Goal: Transaction & Acquisition: Purchase product/service

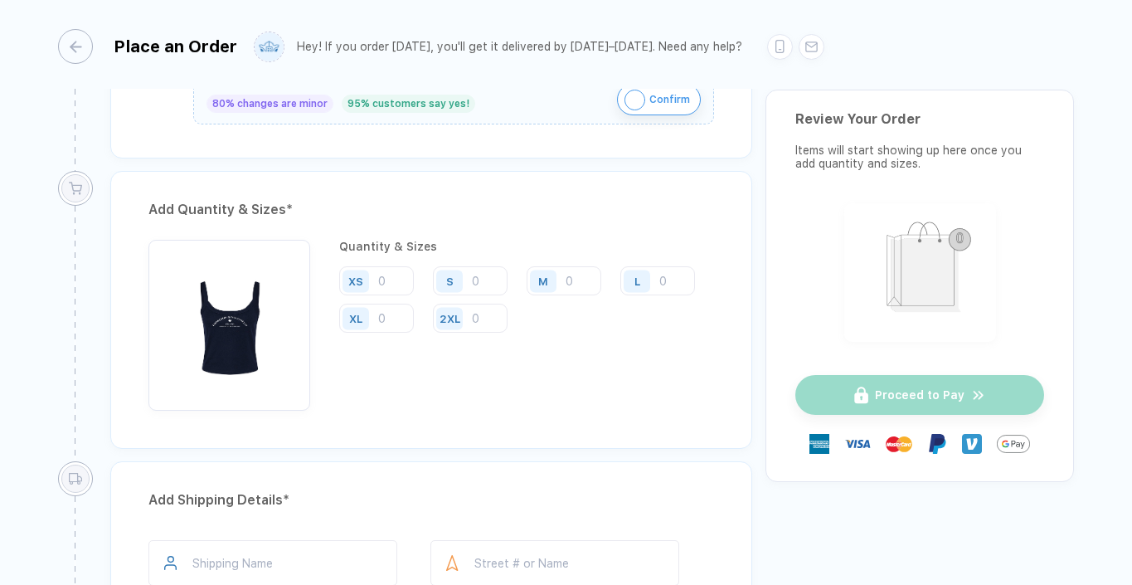
scroll to position [802, 0]
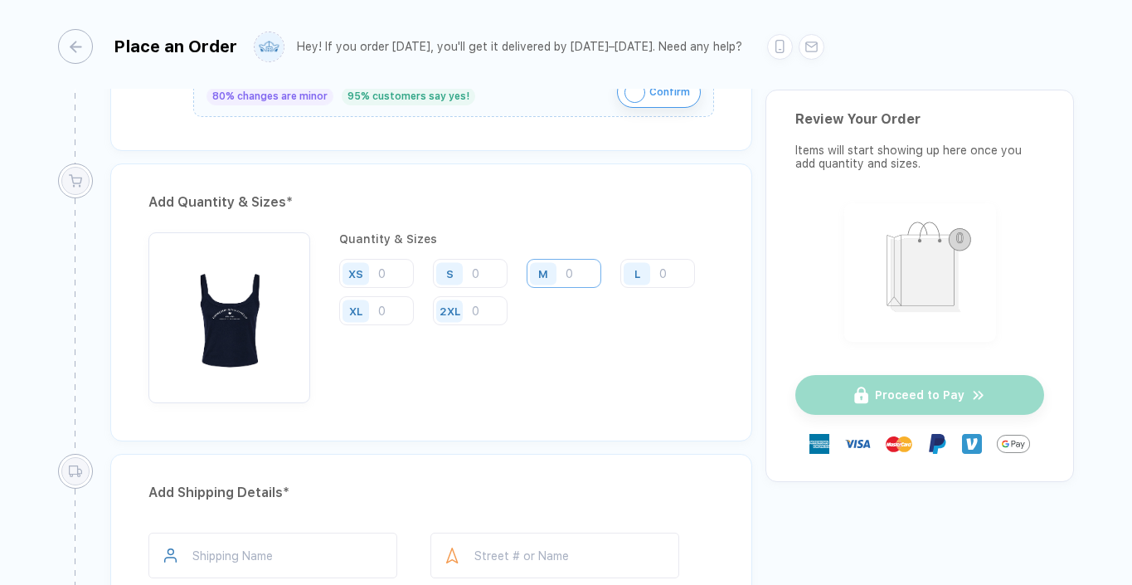
click at [569, 271] on input "number" at bounding box center [564, 273] width 75 height 29
click at [383, 275] on input "number" at bounding box center [376, 273] width 75 height 29
click at [482, 264] on input "number" at bounding box center [470, 273] width 75 height 29
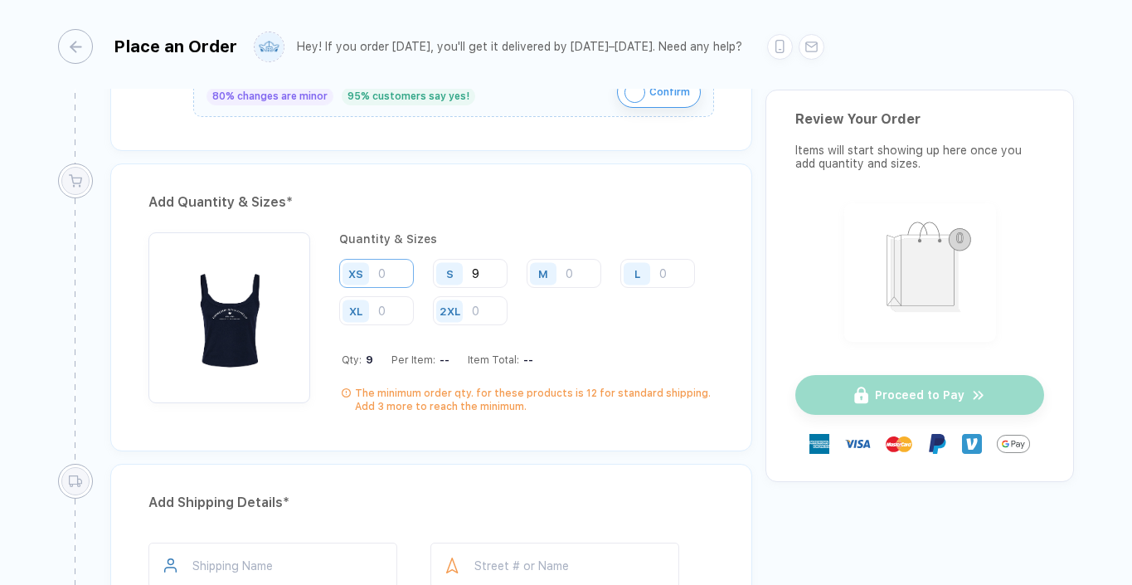
type input "9"
click at [398, 269] on input "number" at bounding box center [376, 273] width 75 height 29
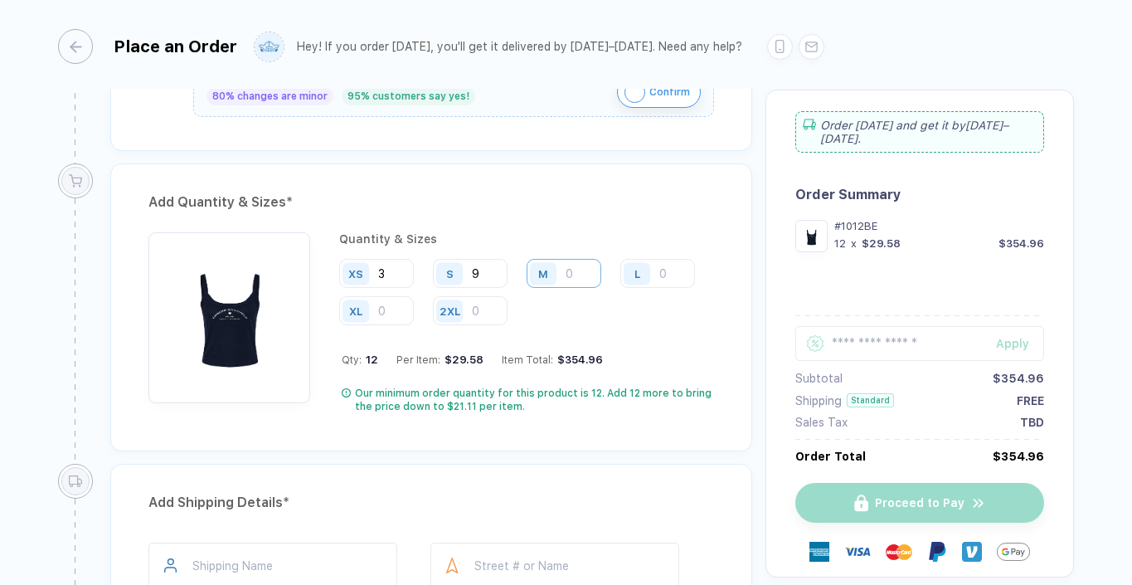
type input "3"
click at [580, 270] on input "number" at bounding box center [564, 273] width 75 height 29
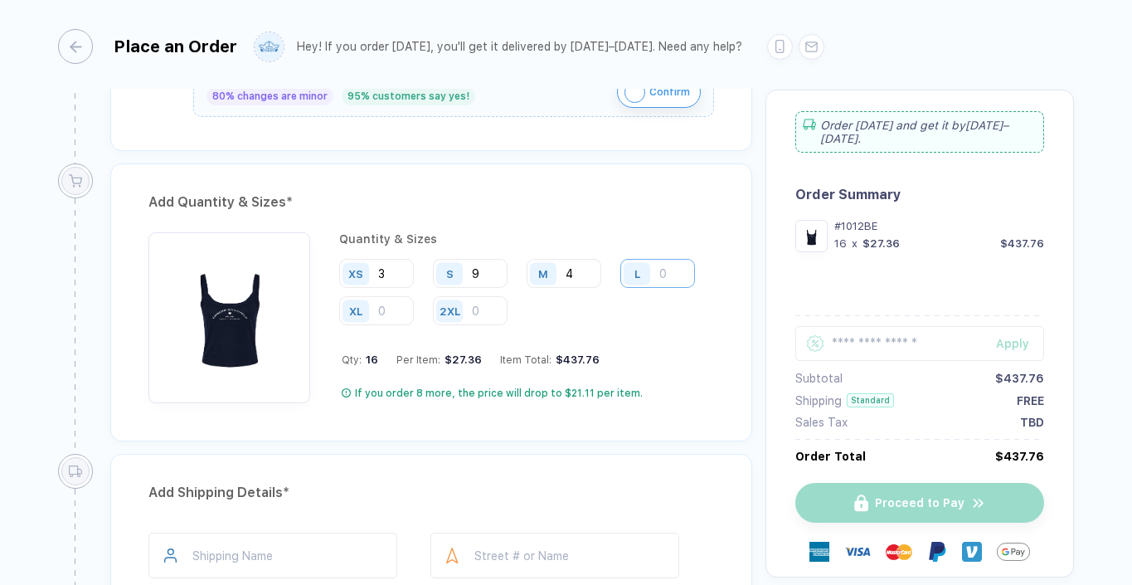
type input "4"
click at [681, 265] on input "number" at bounding box center [658, 273] width 75 height 29
type input "2"
click at [491, 274] on input "9" at bounding box center [470, 273] width 75 height 29
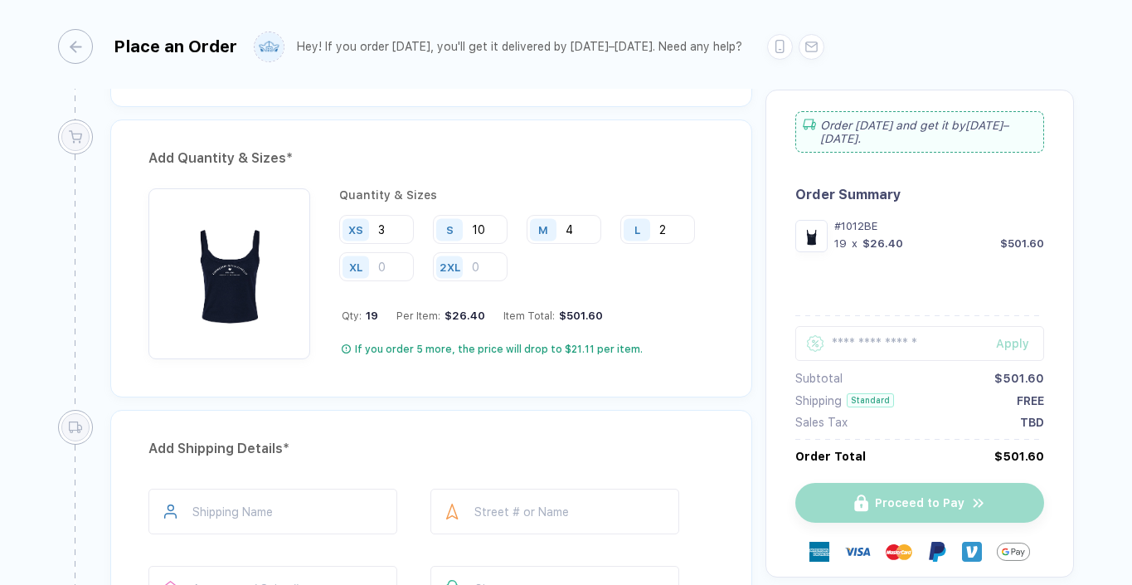
type input "10"
click at [656, 316] on div "Qty: 19 Per Item: $26.40 Item Total: $501.60" at bounding box center [528, 315] width 373 height 12
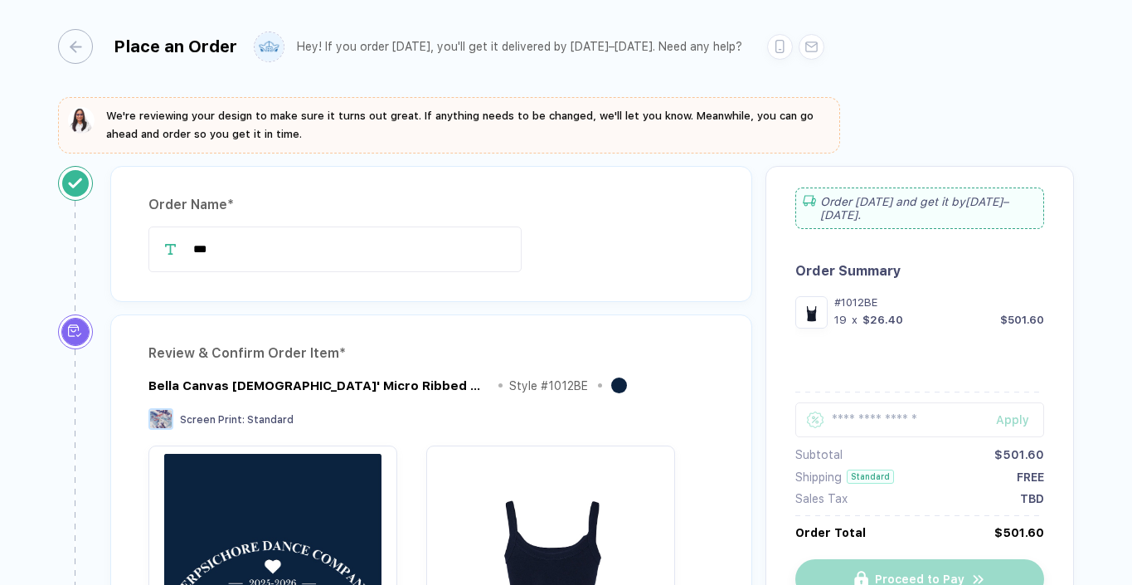
scroll to position [0, 0]
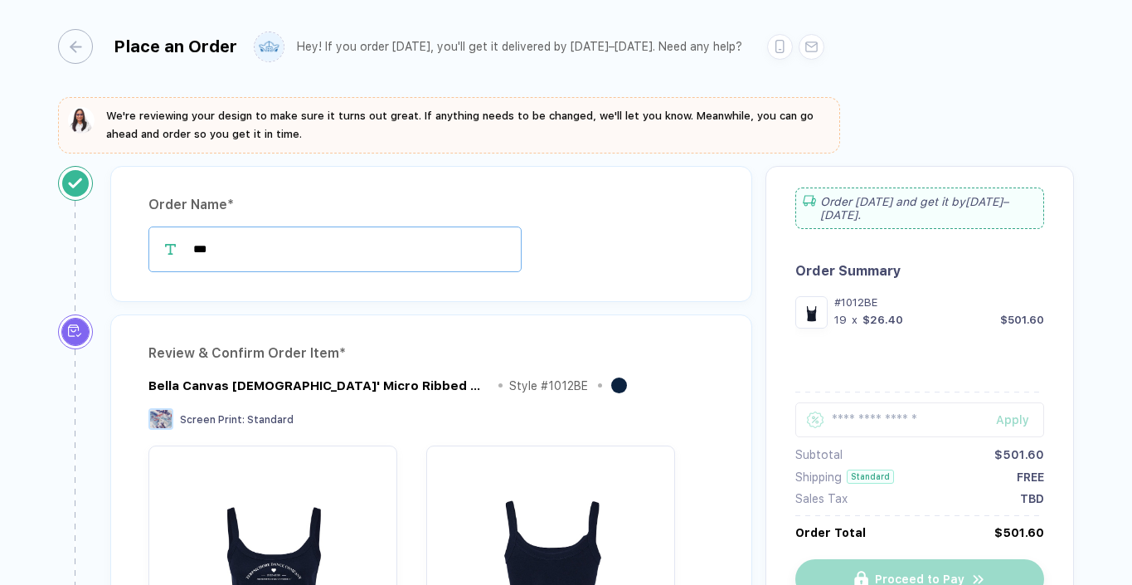
click at [347, 270] on input "***" at bounding box center [335, 249] width 373 height 46
drag, startPoint x: 345, startPoint y: 270, endPoint x: 189, endPoint y: 231, distance: 161.0
click at [189, 231] on div "***" at bounding box center [432, 249] width 566 height 46
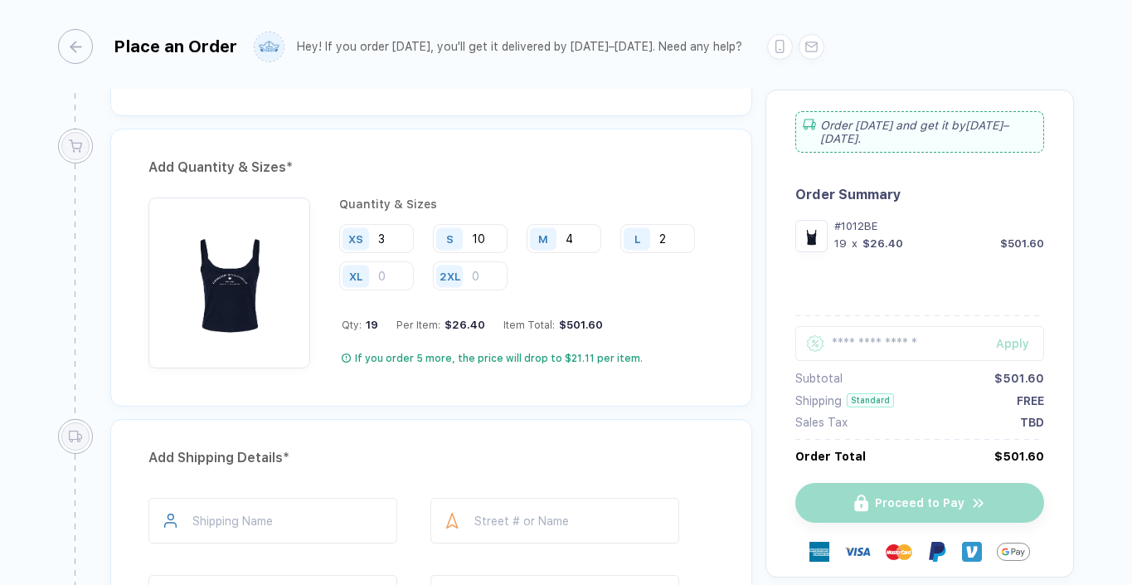
scroll to position [911, 0]
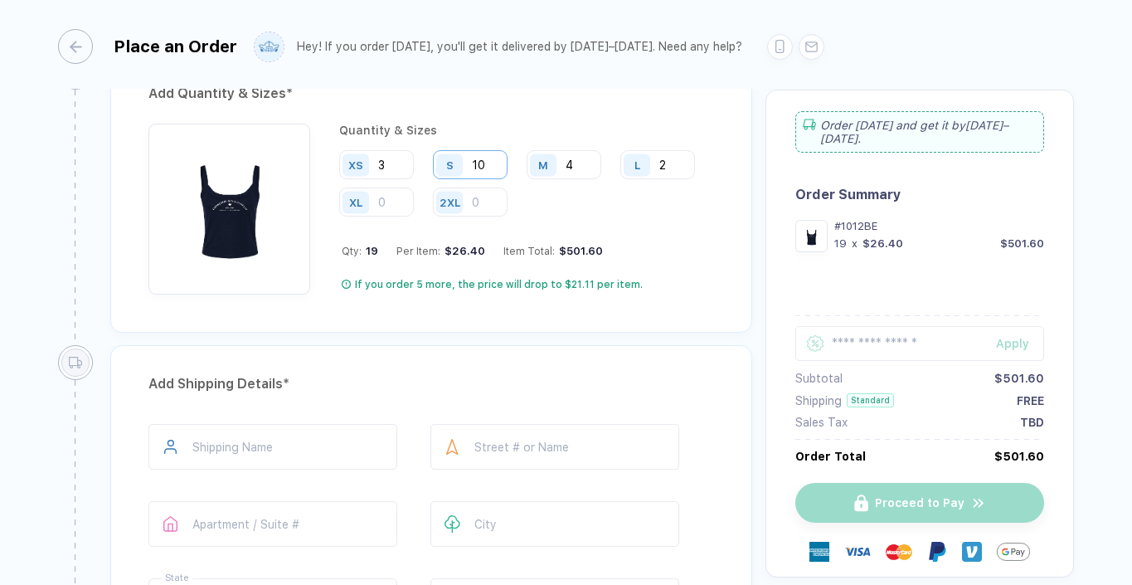
type input "**********"
click at [494, 172] on input "10" at bounding box center [470, 164] width 75 height 29
type input "1"
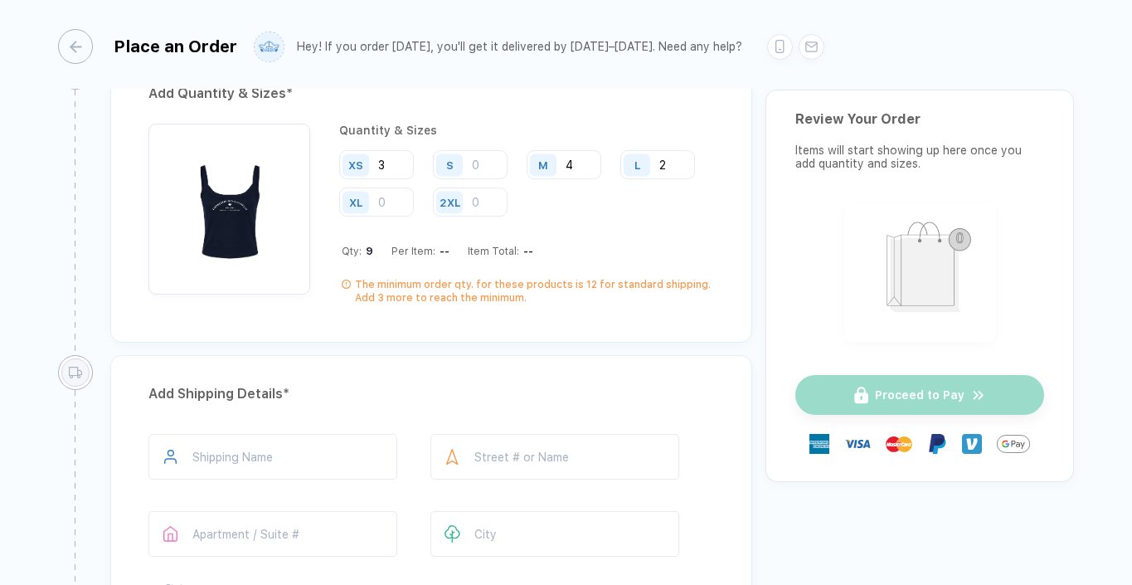
type input "9"
type input "10"
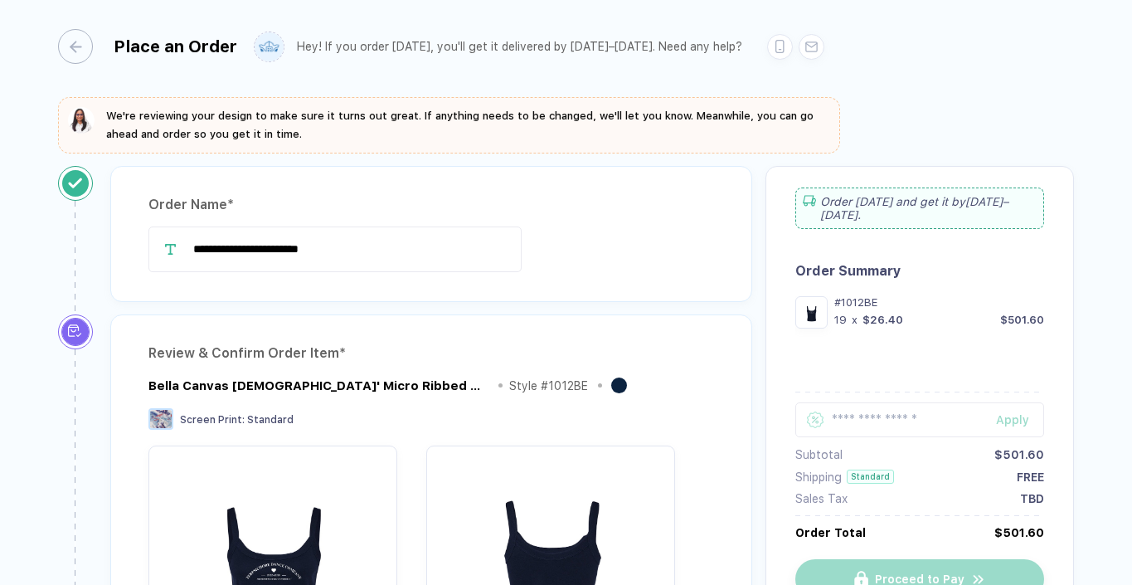
scroll to position [0, 0]
